Goal: Information Seeking & Learning: Find specific page/section

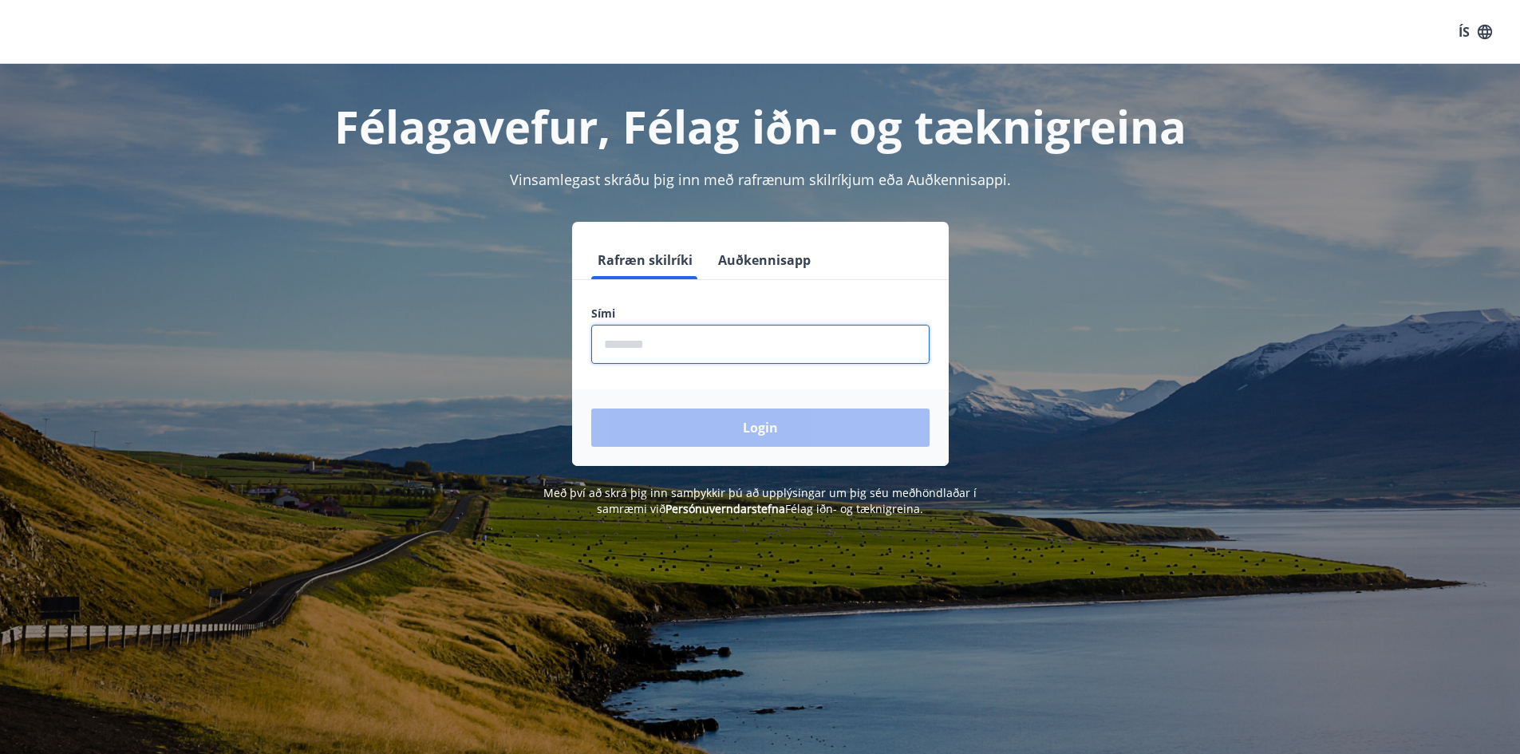
click at [753, 352] on input "phone" at bounding box center [760, 344] width 338 height 39
type input "********"
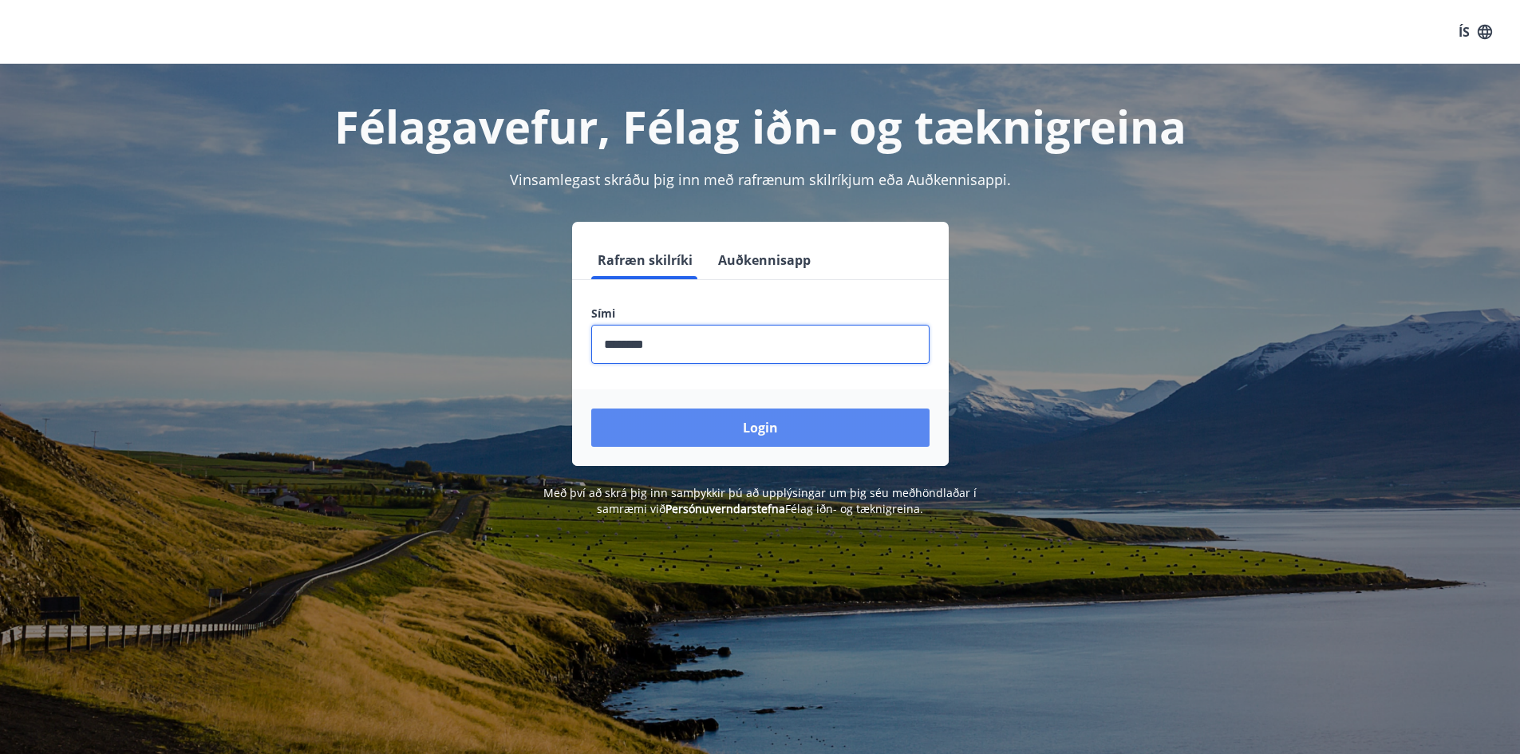
click at [738, 431] on button "Login" at bounding box center [760, 427] width 338 height 38
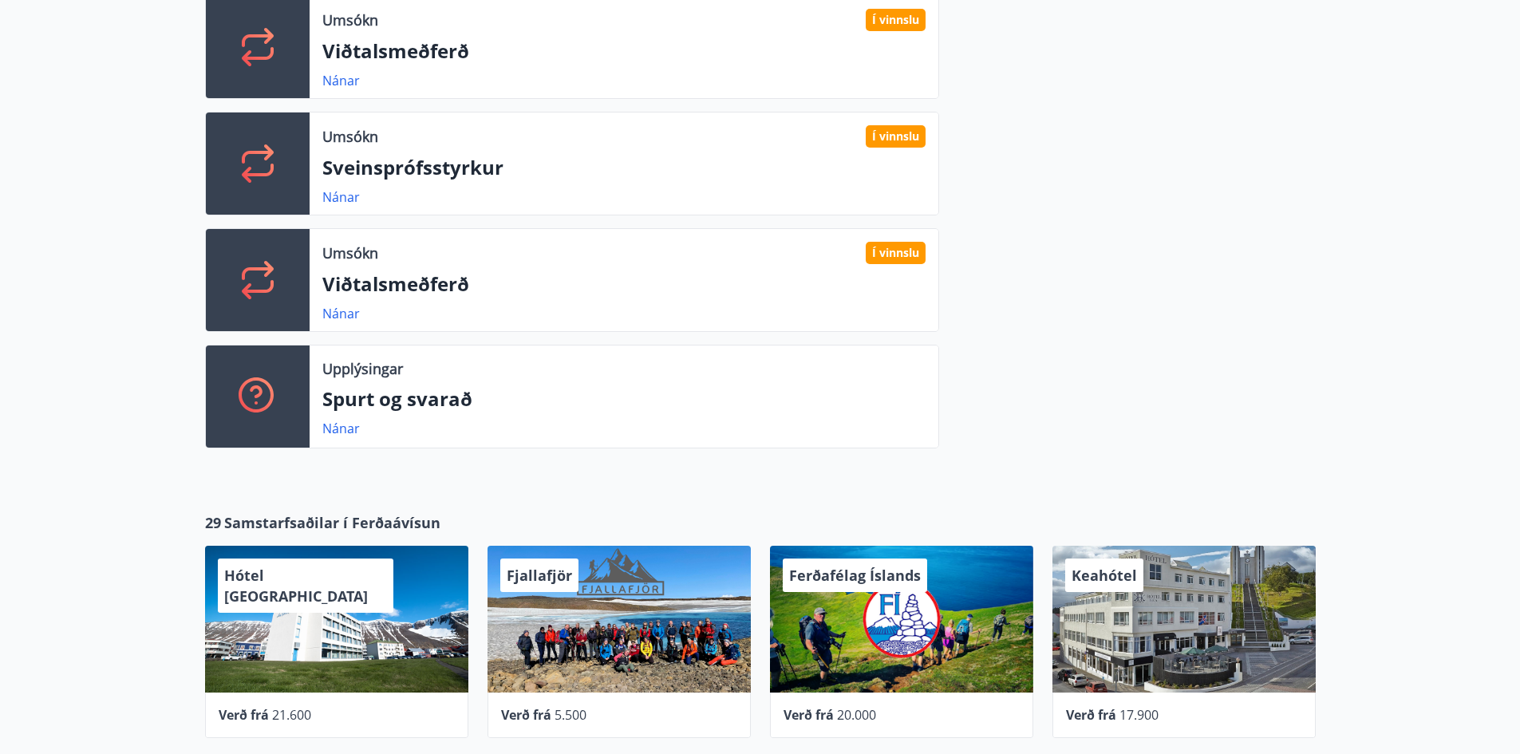
scroll to position [798, 0]
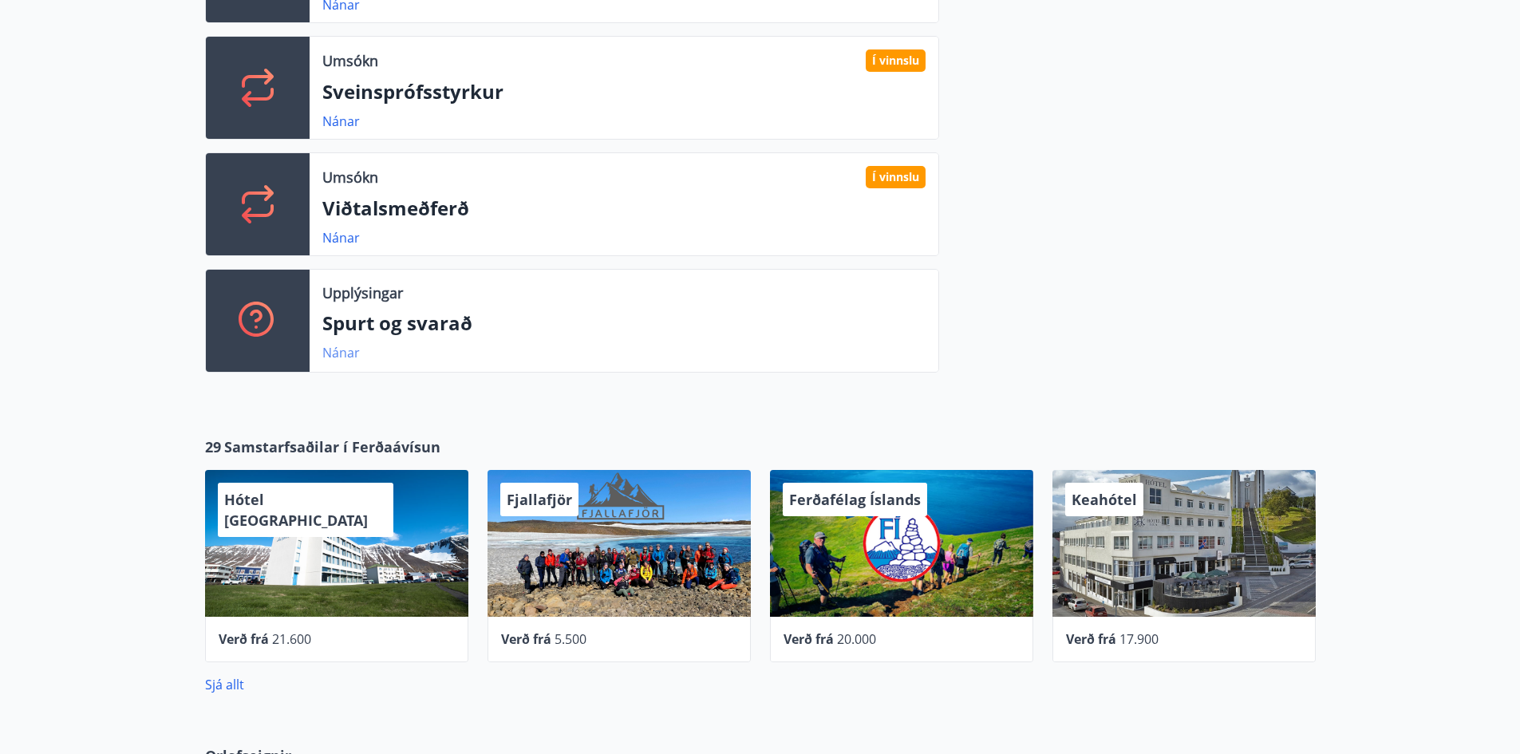
click at [340, 351] on link "Nánar" at bounding box center [340, 353] width 37 height 18
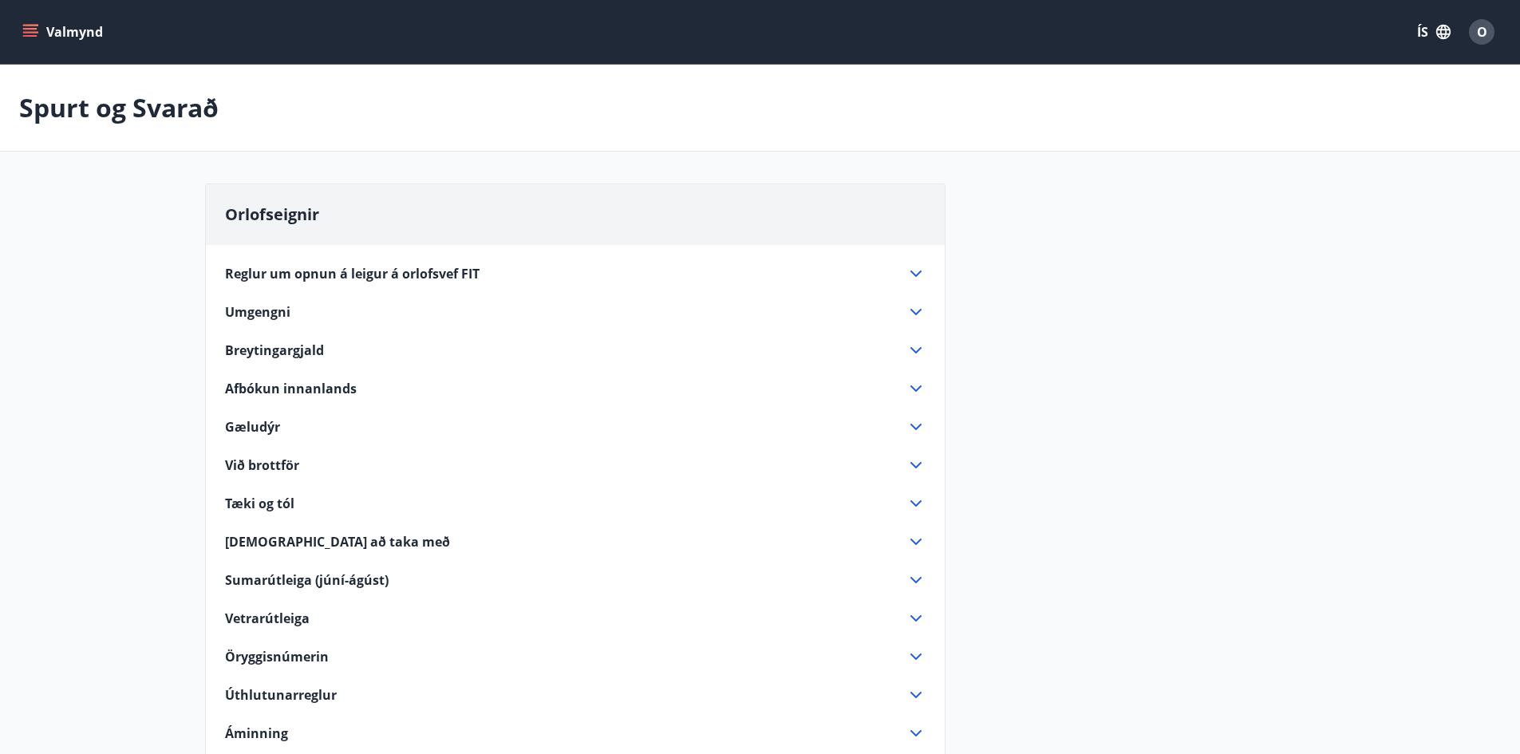
click at [125, 110] on p "Spurt og Svarað" at bounding box center [118, 107] width 199 height 35
